Goal: Task Accomplishment & Management: Manage account settings

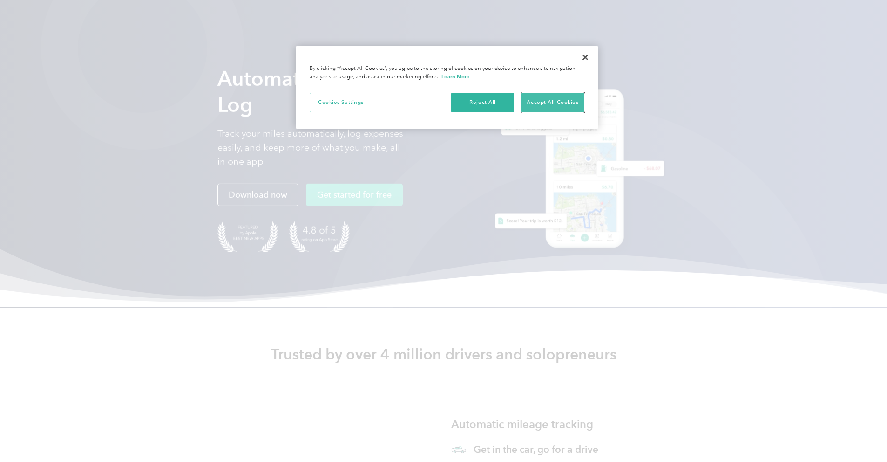
click at [549, 102] on button "Accept All Cookies" at bounding box center [553, 103] width 63 height 20
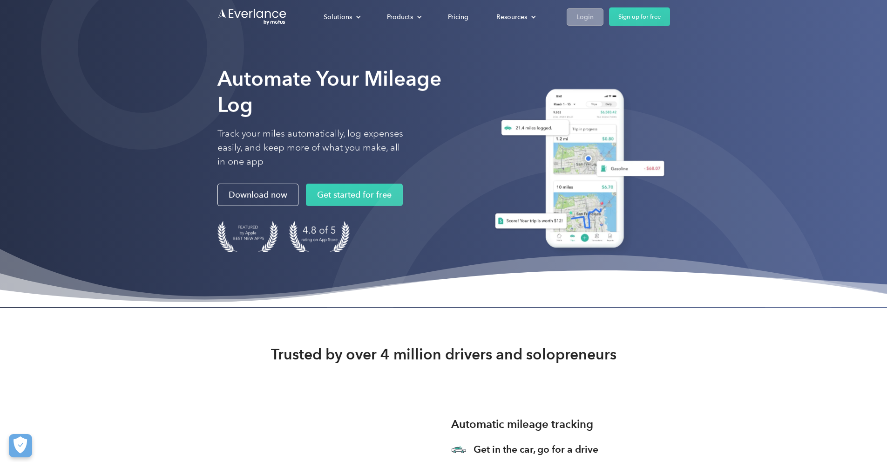
click at [594, 14] on div "Login" at bounding box center [585, 17] width 17 height 12
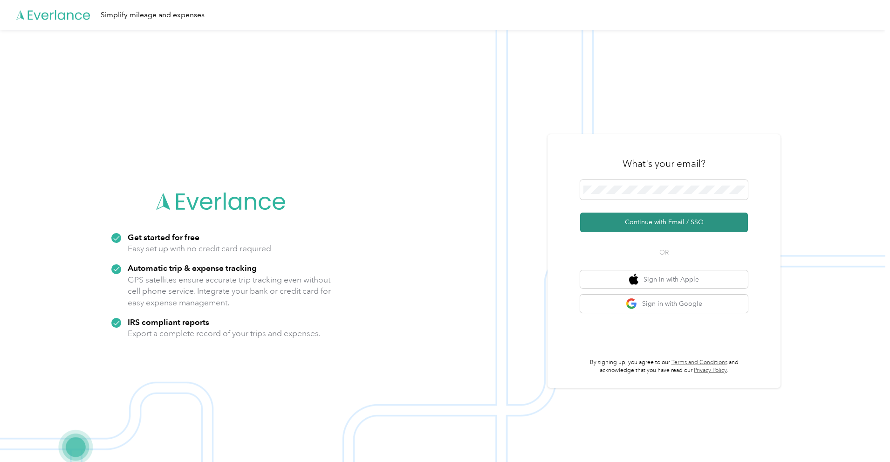
click at [629, 228] on button "Continue with Email / SSO" at bounding box center [664, 222] width 168 height 20
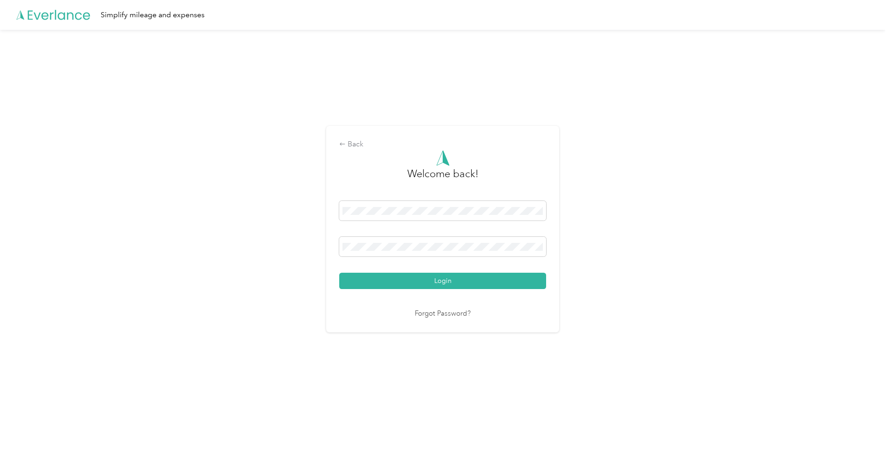
click at [339, 272] on button "Login" at bounding box center [442, 280] width 207 height 16
